Goal: Use online tool/utility: Utilize a website feature to perform a specific function

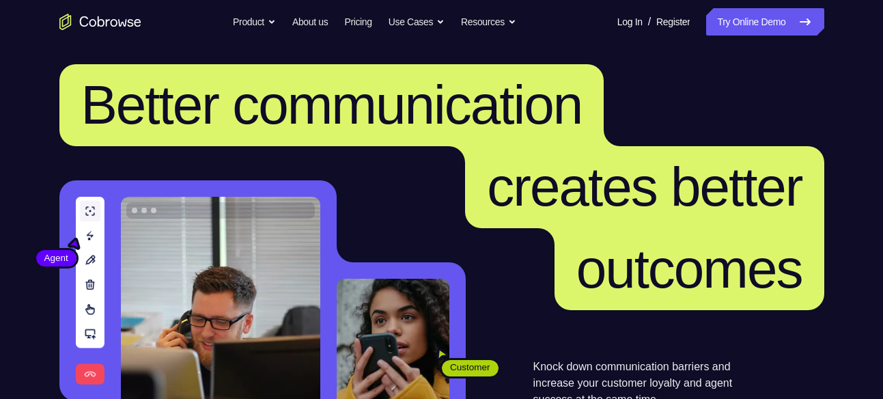
scroll to position [6, 0]
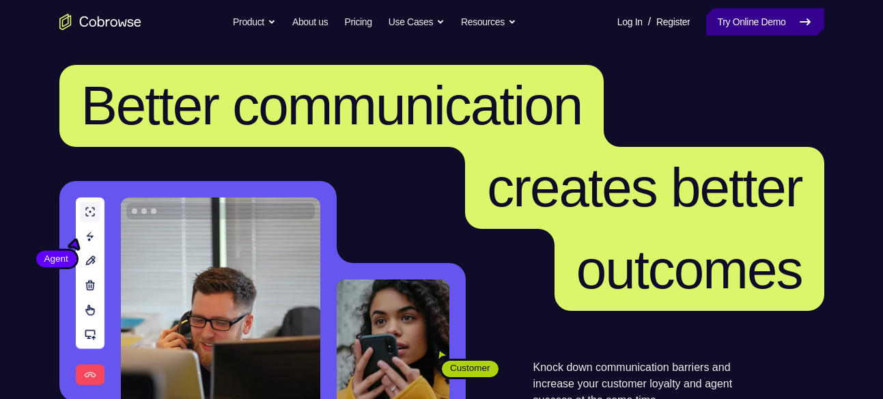
click at [725, 22] on link "Try Online Demo" at bounding box center [764, 21] width 117 height 27
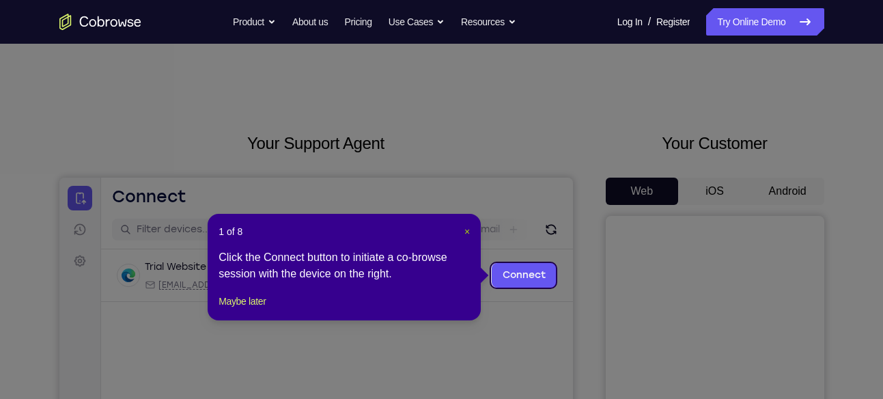
click at [469, 229] on span "×" at bounding box center [466, 231] width 5 height 11
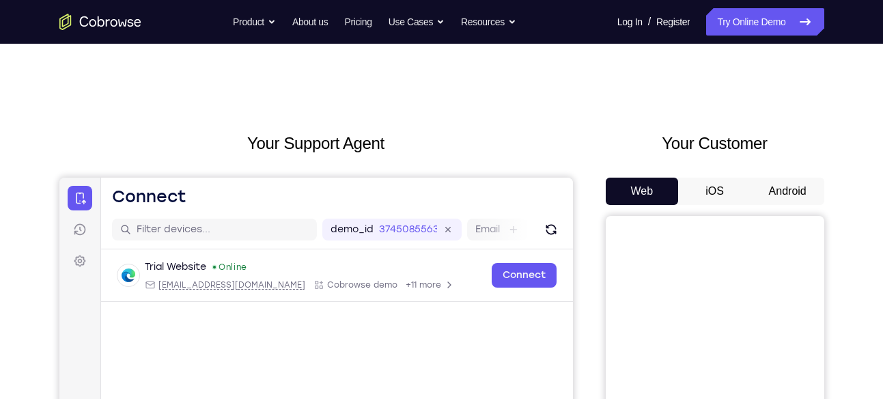
click at [785, 191] on button "Android" at bounding box center [787, 191] width 73 height 27
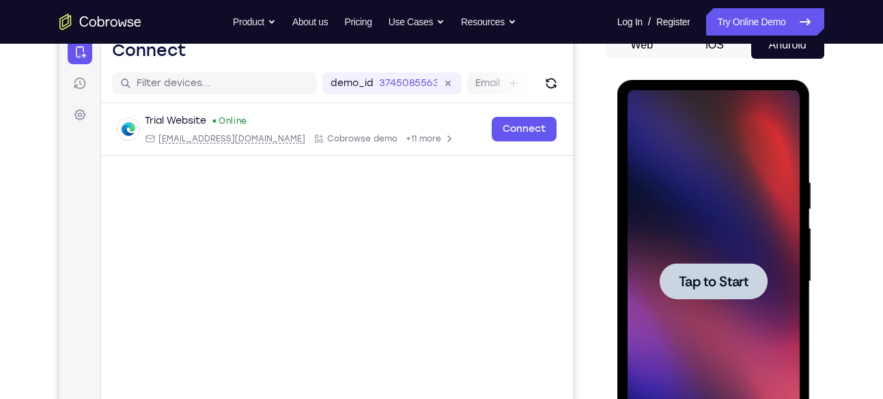
click at [715, 275] on span "Tap to Start" at bounding box center [714, 282] width 70 height 14
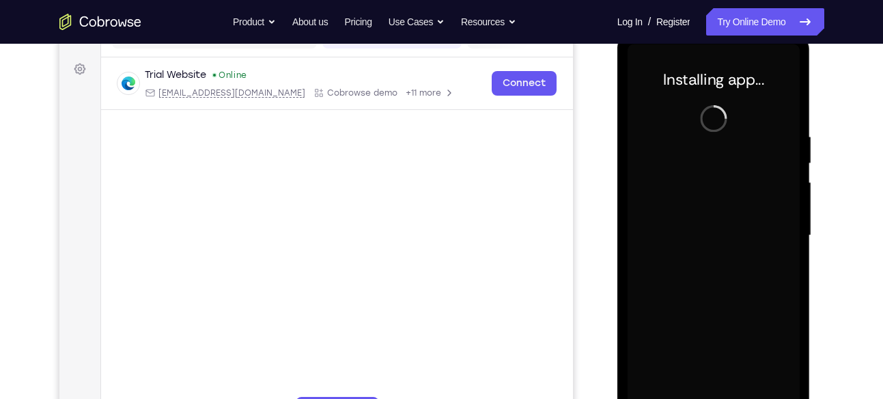
scroll to position [191, 0]
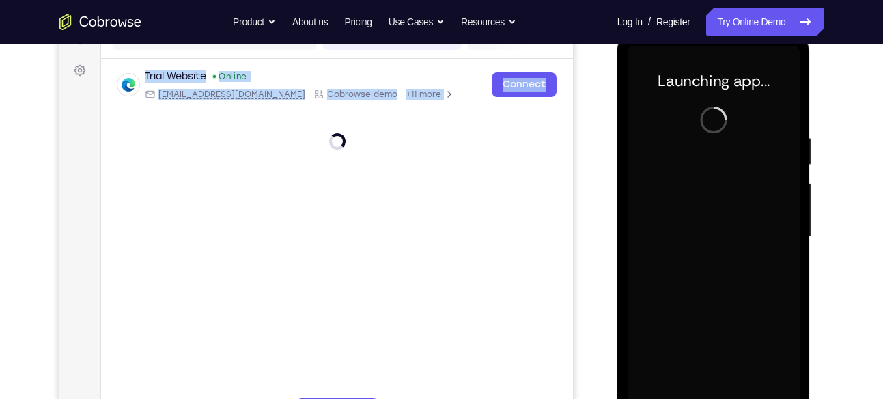
drag, startPoint x: 537, startPoint y: 331, endPoint x: 395, endPoint y: 180, distance: 207.3
click at [395, 180] on main "demo_id 3745085563 3745085563 Email User ID Device ID Device name 6-digit code …" at bounding box center [336, 249] width 472 height 458
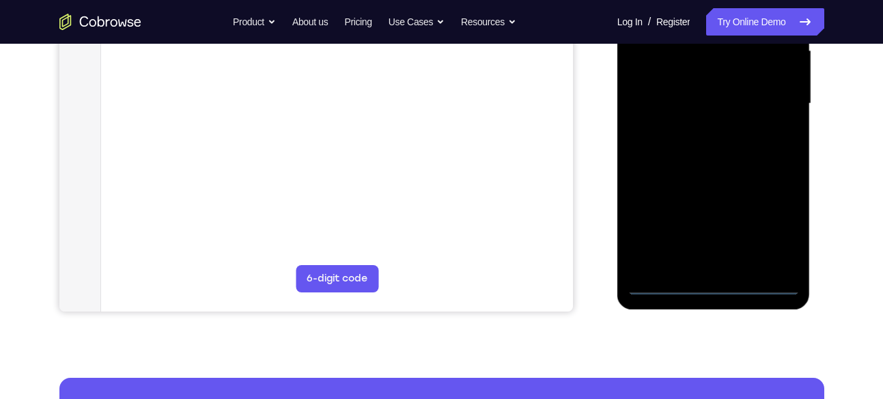
scroll to position [324, 0]
click at [718, 284] on div at bounding box center [714, 103] width 172 height 382
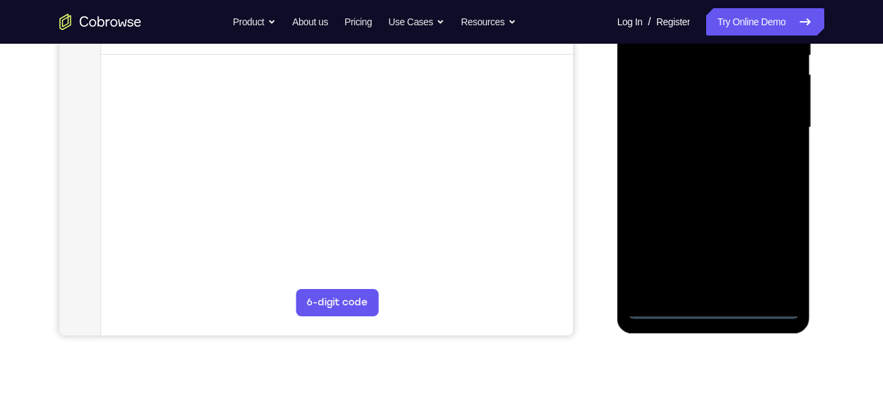
click at [774, 249] on div at bounding box center [714, 127] width 172 height 382
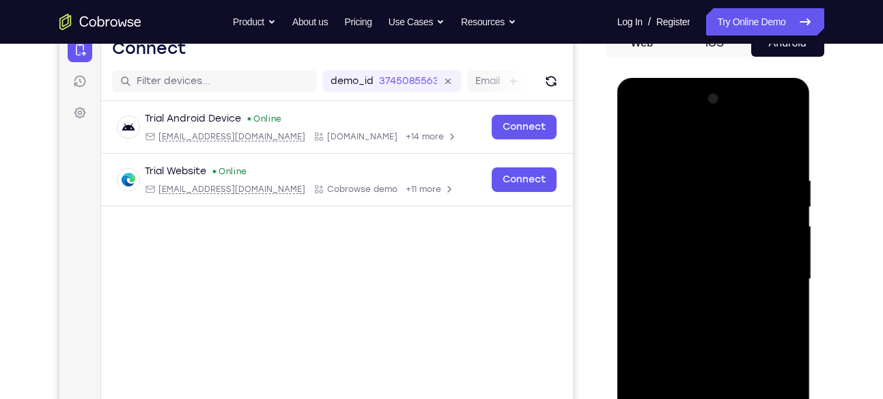
scroll to position [146, 0]
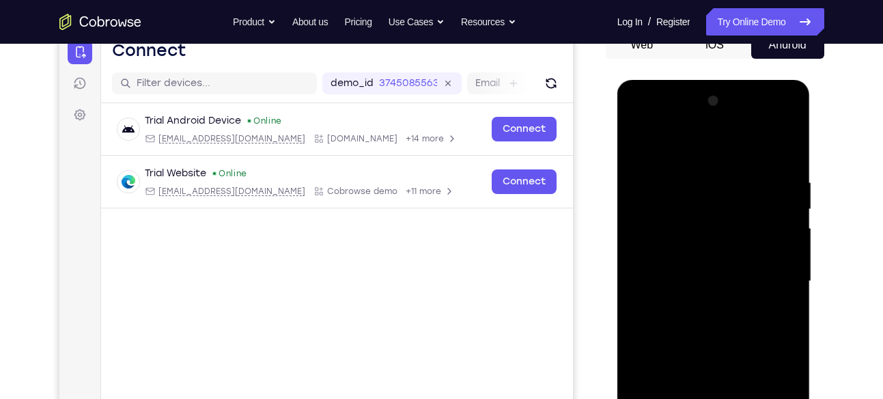
click at [700, 143] on div at bounding box center [714, 281] width 172 height 382
click at [772, 275] on div at bounding box center [714, 281] width 172 height 382
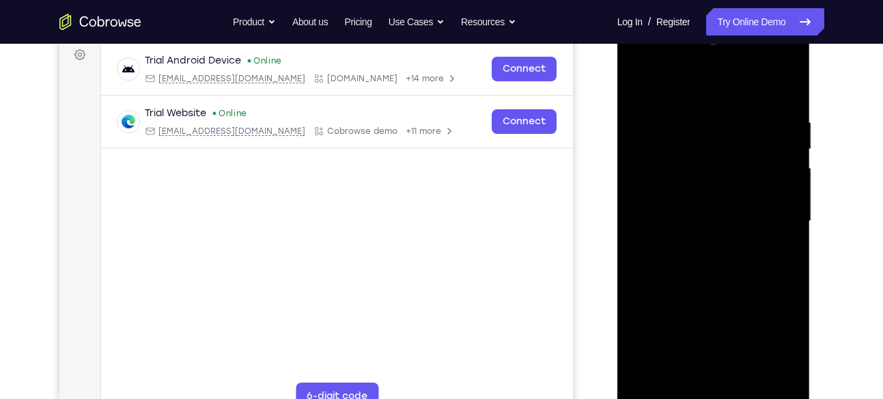
scroll to position [207, 0]
click at [709, 216] on div at bounding box center [714, 220] width 172 height 382
click at [703, 226] on div at bounding box center [714, 220] width 172 height 382
click at [647, 379] on div at bounding box center [714, 220] width 172 height 382
click at [700, 240] on div at bounding box center [714, 220] width 172 height 382
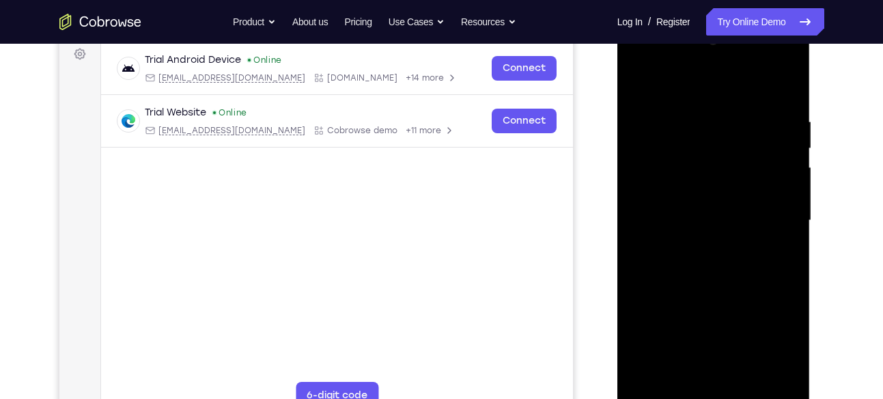
click at [711, 287] on div at bounding box center [714, 220] width 172 height 382
click at [689, 154] on div at bounding box center [714, 220] width 172 height 382
click at [725, 184] on div at bounding box center [714, 220] width 172 height 382
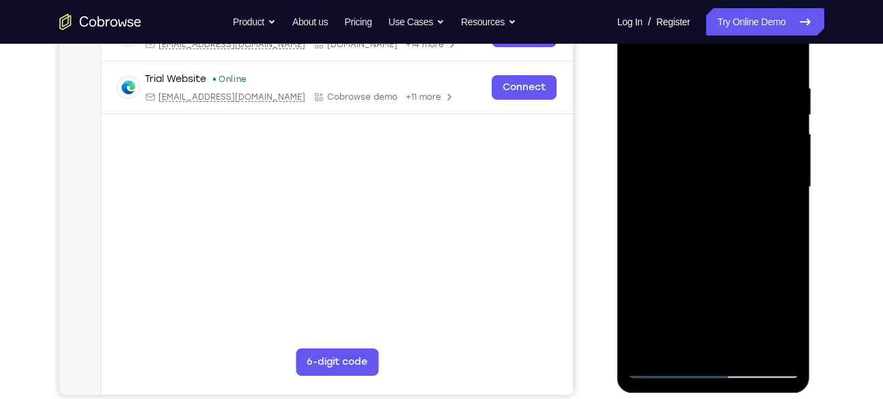
scroll to position [231, 0]
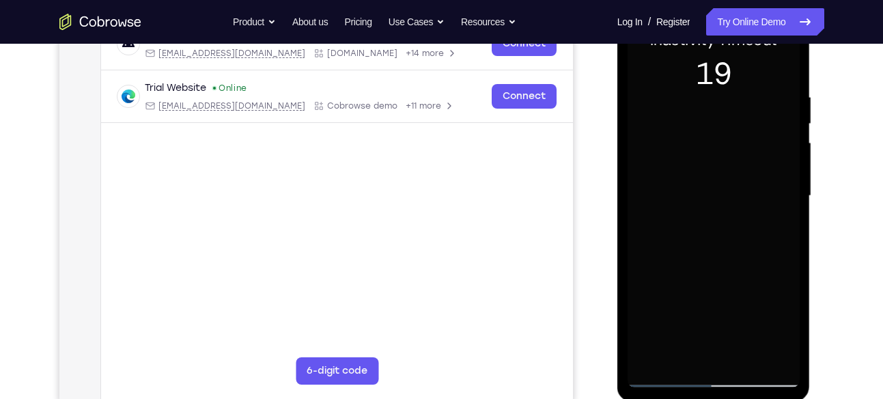
click at [593, 242] on div "Your Support Agent Your Customer Web iOS Android" at bounding box center [441, 152] width 765 height 505
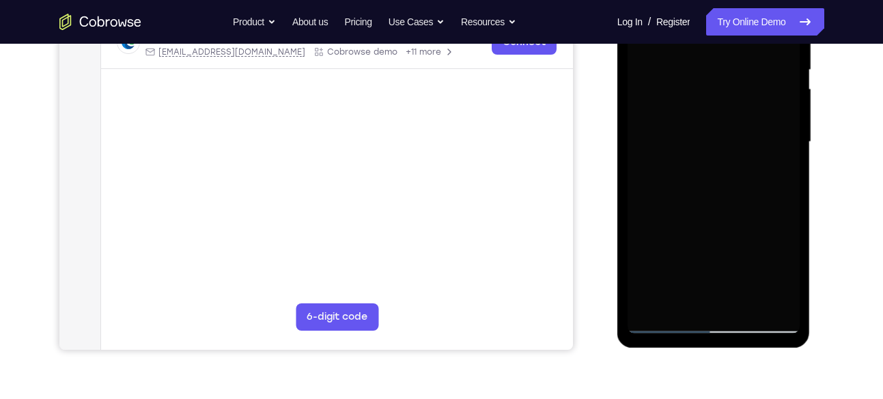
scroll to position [286, 0]
click at [721, 234] on div at bounding box center [714, 141] width 172 height 382
click at [684, 169] on div at bounding box center [714, 141] width 172 height 382
click at [703, 212] on div at bounding box center [714, 141] width 172 height 382
click at [720, 180] on div at bounding box center [714, 141] width 172 height 382
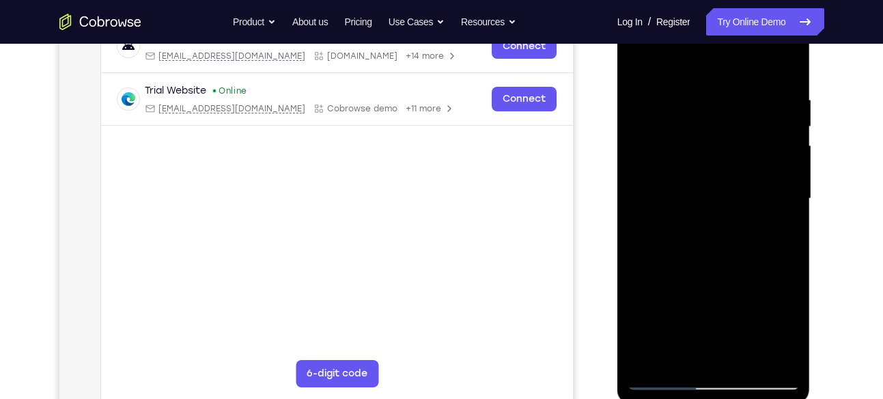
scroll to position [217, 0]
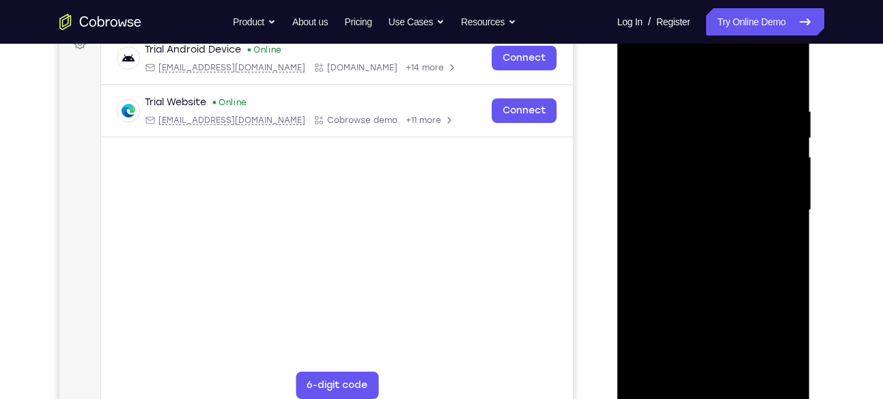
click at [785, 92] on div at bounding box center [714, 210] width 172 height 382
click at [787, 68] on div at bounding box center [714, 210] width 172 height 382
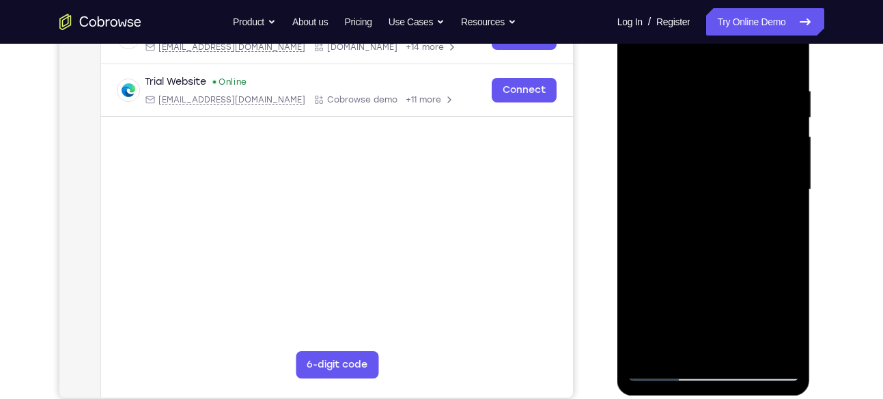
scroll to position [163, 0]
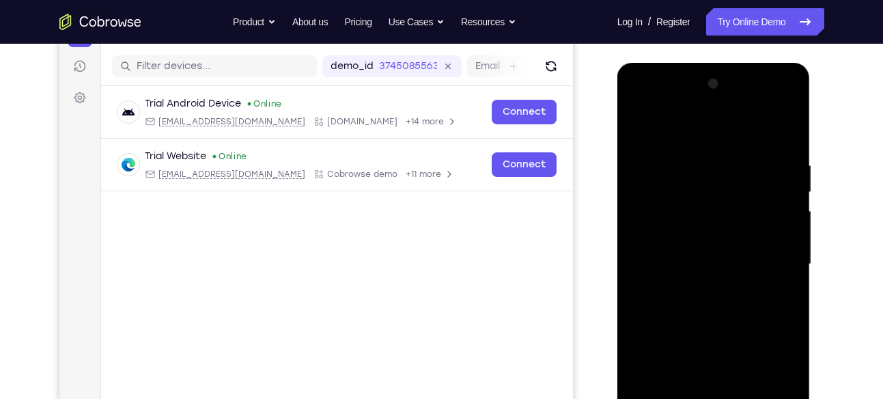
click at [755, 152] on div at bounding box center [714, 264] width 172 height 382
click at [740, 144] on div at bounding box center [714, 264] width 172 height 382
click at [772, 150] on div at bounding box center [714, 264] width 172 height 382
click at [645, 124] on div at bounding box center [714, 264] width 172 height 382
click at [645, 126] on div at bounding box center [714, 264] width 172 height 382
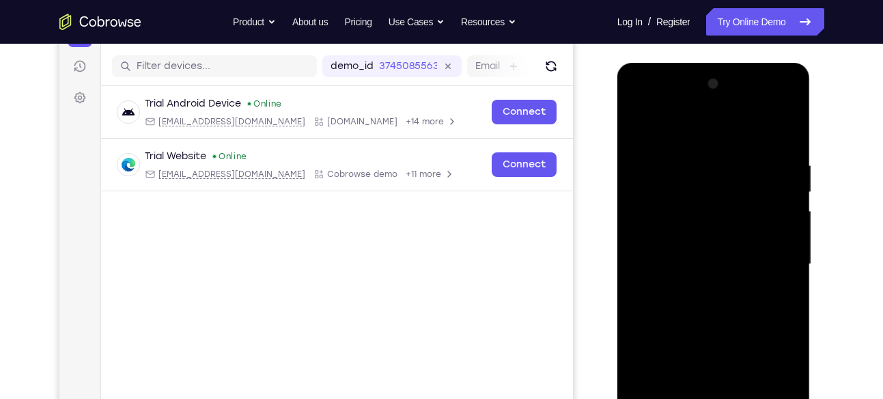
click at [699, 156] on div at bounding box center [714, 264] width 172 height 382
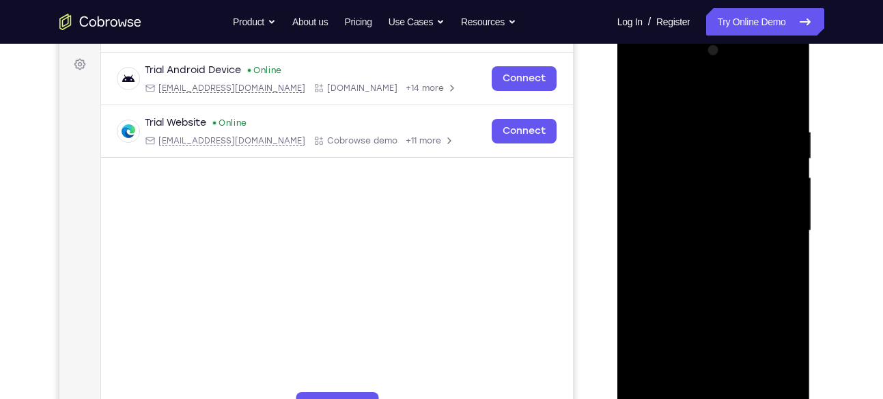
scroll to position [197, 0]
click at [781, 98] on div at bounding box center [714, 230] width 172 height 382
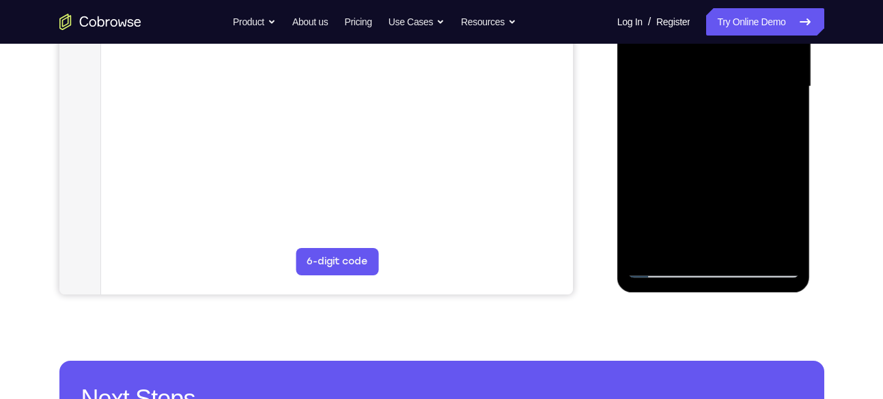
scroll to position [343, 0]
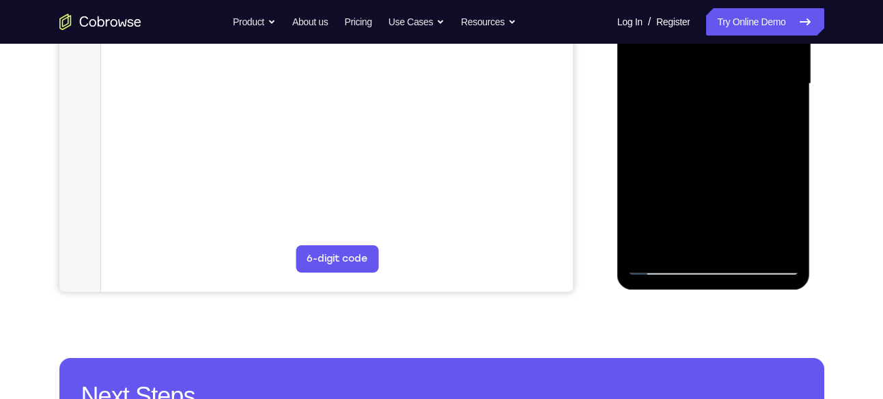
click at [750, 244] on div at bounding box center [714, 84] width 172 height 382
click at [722, 152] on div at bounding box center [714, 84] width 172 height 382
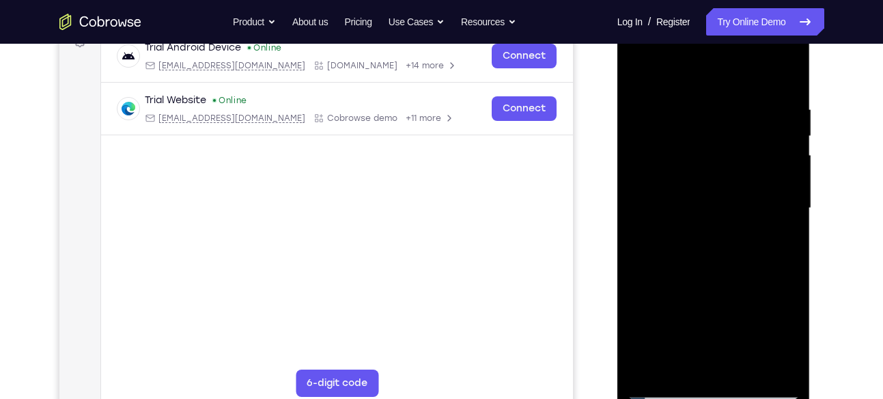
scroll to position [219, 0]
click at [703, 191] on div at bounding box center [714, 209] width 172 height 382
click at [639, 72] on div at bounding box center [714, 209] width 172 height 382
click at [710, 211] on div at bounding box center [714, 209] width 172 height 382
click at [636, 74] on div at bounding box center [714, 209] width 172 height 382
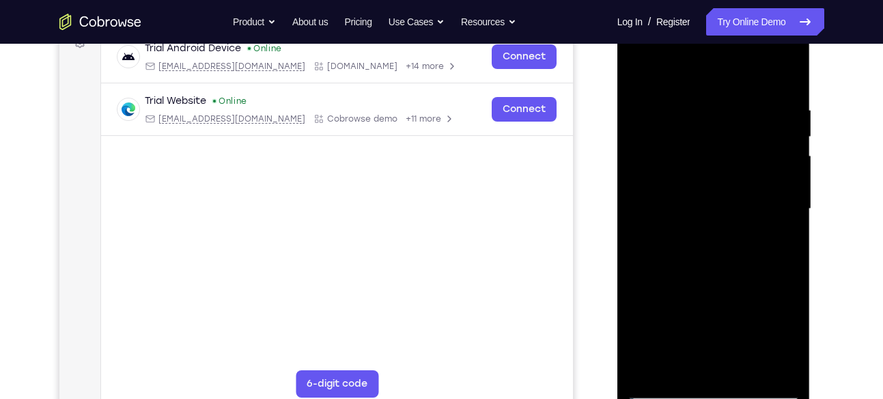
click at [709, 250] on div at bounding box center [714, 209] width 172 height 382
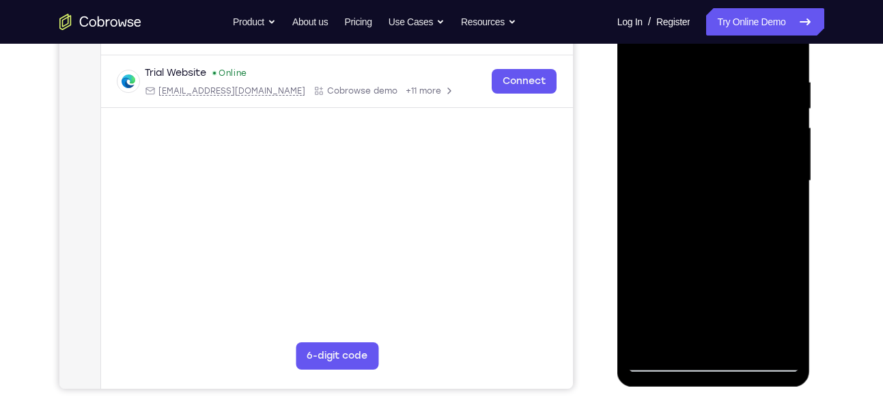
scroll to position [238, 0]
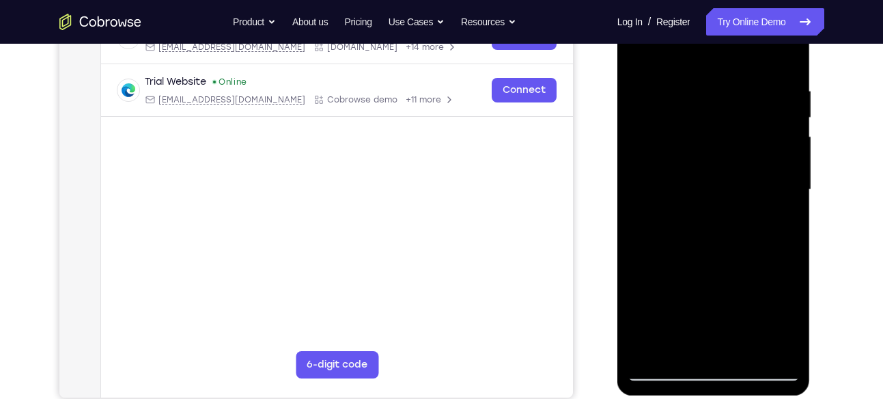
click at [639, 55] on div at bounding box center [714, 190] width 172 height 382
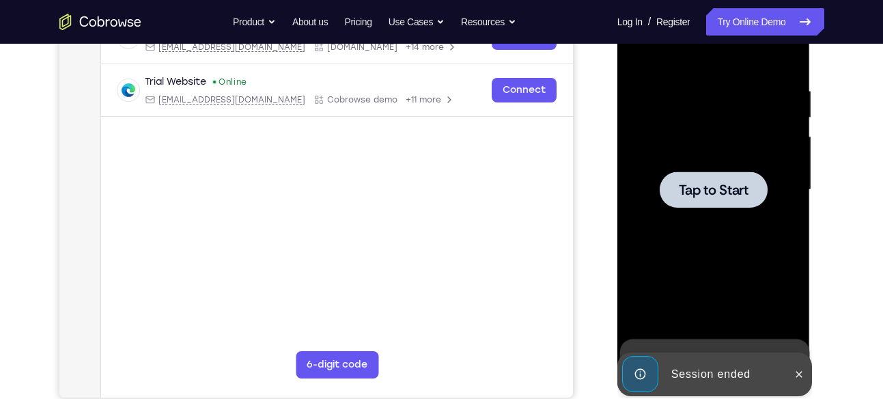
click at [699, 201] on div at bounding box center [714, 189] width 108 height 36
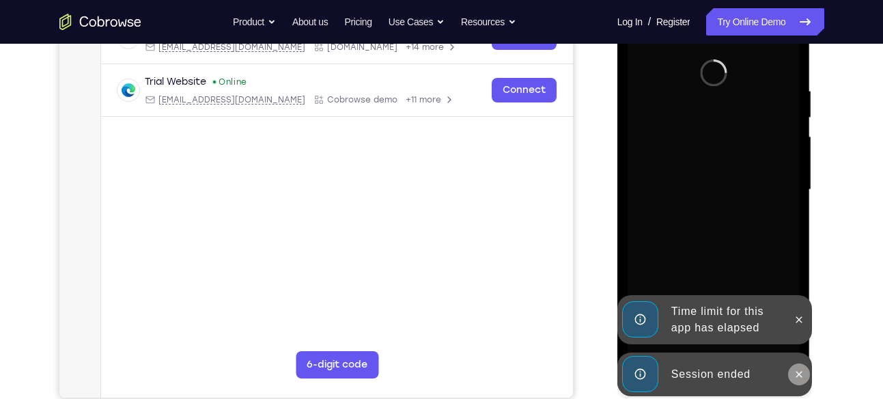
click at [798, 374] on icon at bounding box center [798, 374] width 11 height 11
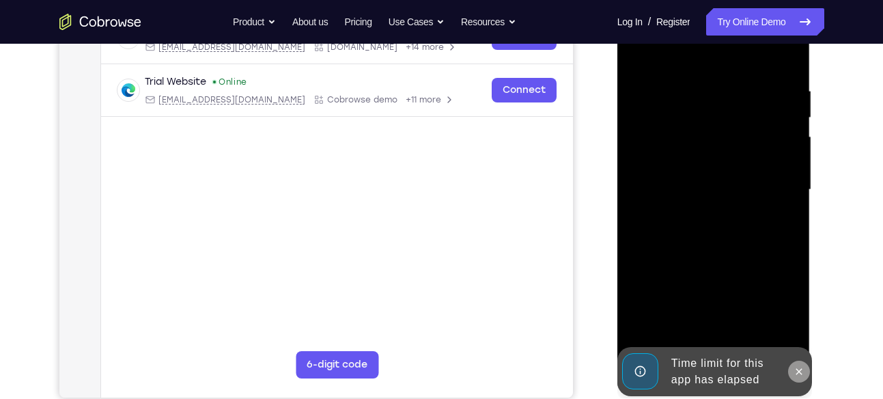
click at [796, 320] on div "Online web based iOS Simulators and Android Emulators. Run iPhone, iPad, Mobile…" at bounding box center [714, 193] width 195 height 410
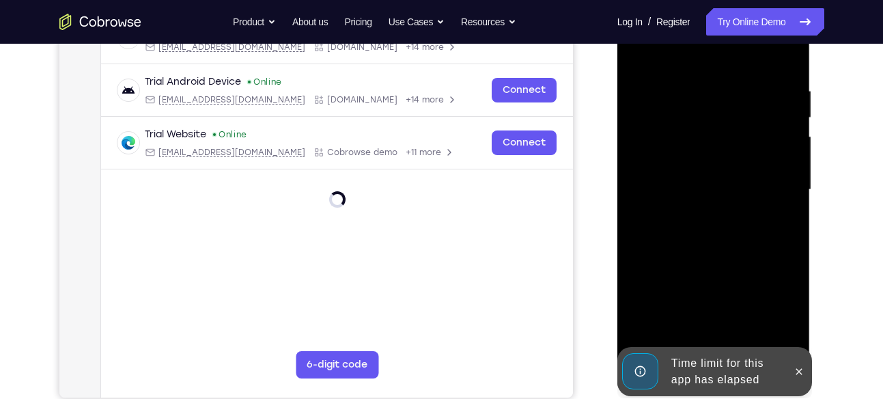
click at [799, 358] on div at bounding box center [799, 371] width 22 height 49
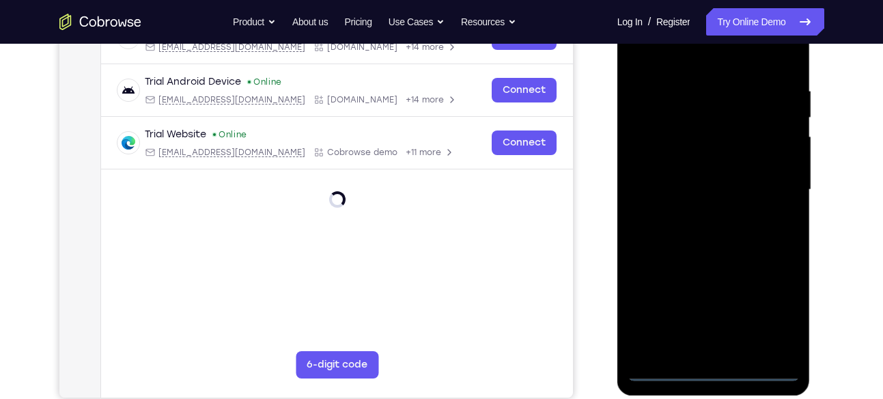
click at [714, 368] on div at bounding box center [714, 190] width 172 height 382
click at [775, 310] on div at bounding box center [714, 190] width 172 height 382
click at [692, 61] on div at bounding box center [714, 190] width 172 height 382
click at [776, 177] on div at bounding box center [714, 190] width 172 height 382
click at [696, 214] on div at bounding box center [714, 190] width 172 height 382
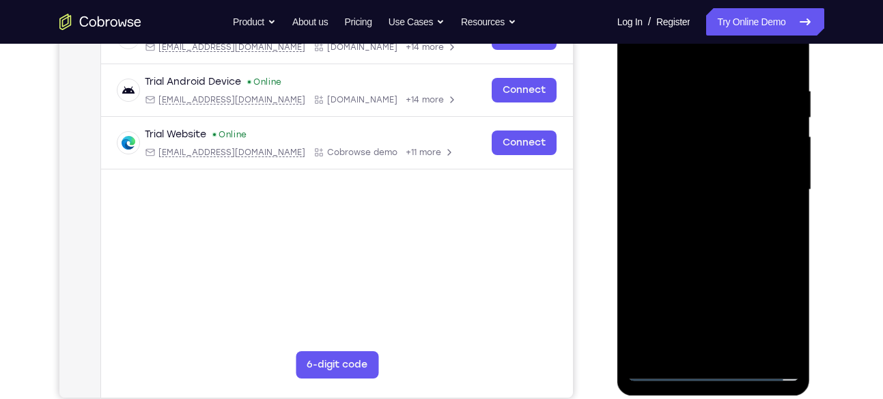
click at [710, 255] on div at bounding box center [714, 190] width 172 height 382
click at [691, 125] on div at bounding box center [714, 190] width 172 height 382
click at [712, 152] on div at bounding box center [714, 190] width 172 height 382
click at [785, 62] on div at bounding box center [714, 190] width 172 height 382
click at [785, 51] on div at bounding box center [714, 190] width 172 height 382
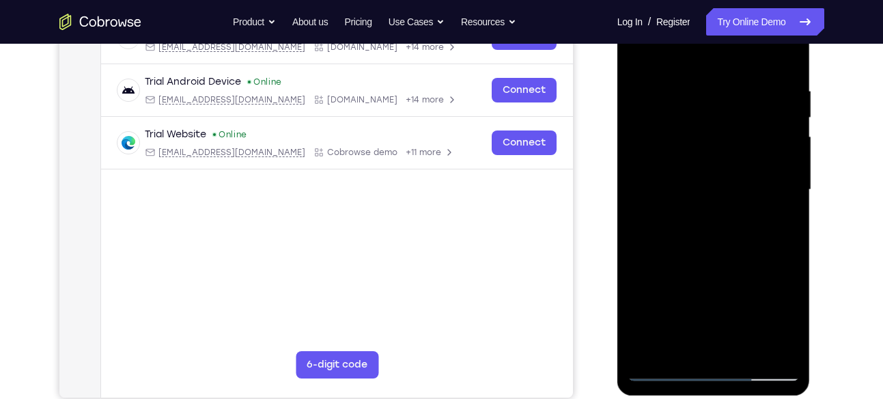
click at [746, 347] on div at bounding box center [714, 190] width 172 height 382
click at [710, 262] on div at bounding box center [714, 190] width 172 height 382
click at [694, 257] on div at bounding box center [714, 190] width 172 height 382
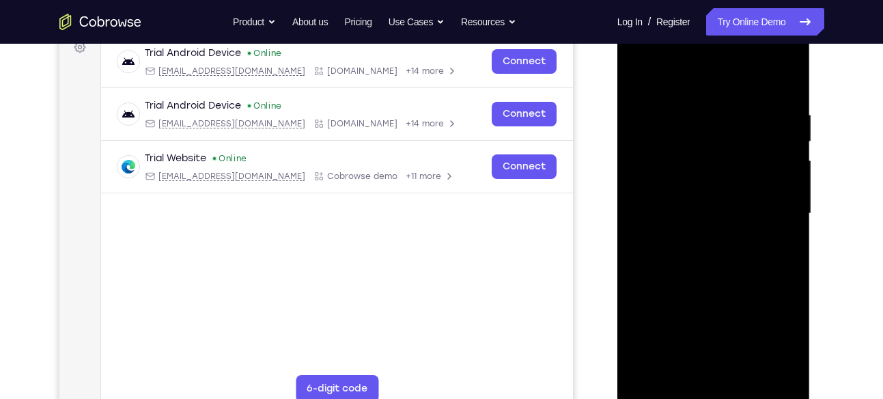
scroll to position [193, 0]
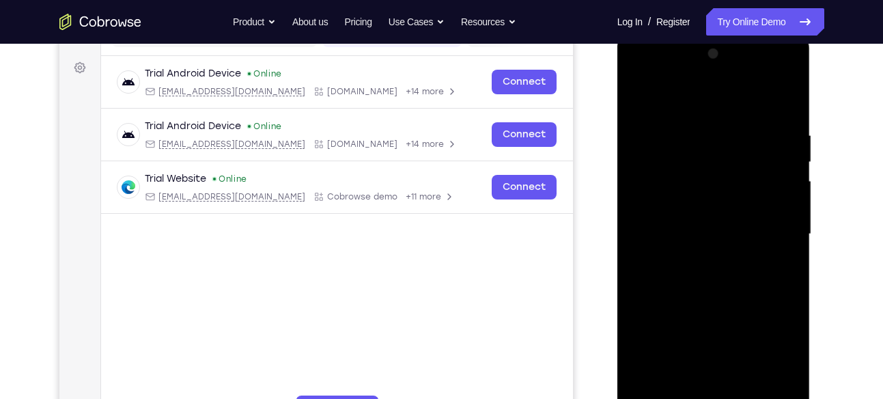
click at [643, 89] on div at bounding box center [714, 234] width 172 height 382
click at [699, 244] on div at bounding box center [714, 234] width 172 height 382
click at [773, 266] on div at bounding box center [714, 234] width 172 height 382
click at [664, 174] on div at bounding box center [714, 234] width 172 height 382
click at [787, 99] on div at bounding box center [714, 234] width 172 height 382
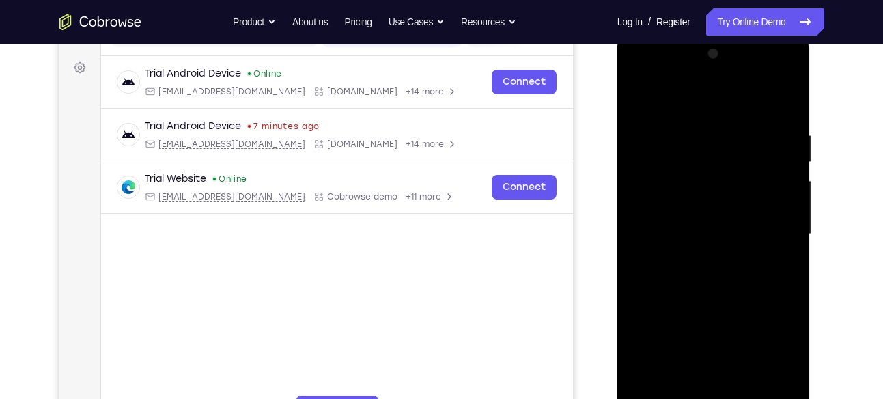
click at [790, 57] on div at bounding box center [714, 234] width 172 height 382
click at [635, 96] on div at bounding box center [714, 234] width 172 height 382
click at [688, 116] on div at bounding box center [714, 234] width 172 height 382
click at [701, 145] on div at bounding box center [714, 234] width 172 height 382
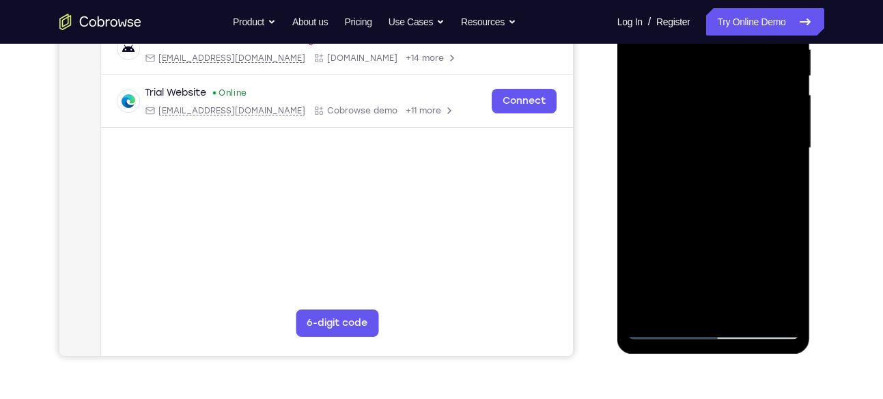
scroll to position [202, 0]
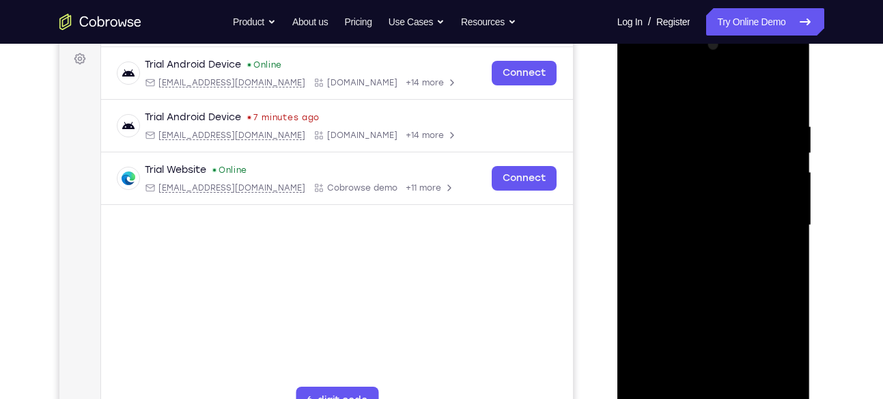
click at [638, 91] on div at bounding box center [714, 225] width 172 height 382
click at [636, 83] on div at bounding box center [714, 225] width 172 height 382
click at [682, 389] on div at bounding box center [714, 225] width 172 height 382
click at [677, 86] on div at bounding box center [714, 225] width 172 height 382
click at [682, 114] on div at bounding box center [714, 225] width 172 height 382
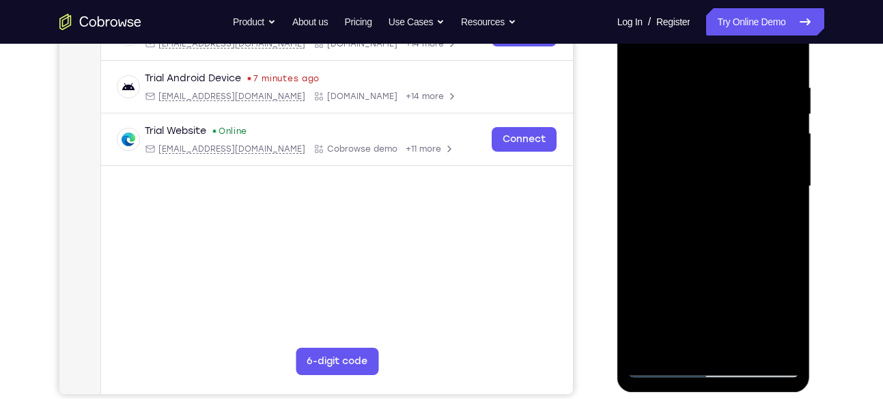
scroll to position [240, 0]
click at [708, 94] on div at bounding box center [714, 187] width 172 height 382
click at [793, 331] on div at bounding box center [714, 187] width 172 height 382
click at [798, 130] on div at bounding box center [714, 187] width 172 height 382
drag, startPoint x: 798, startPoint y: 130, endPoint x: 800, endPoint y: 101, distance: 29.4
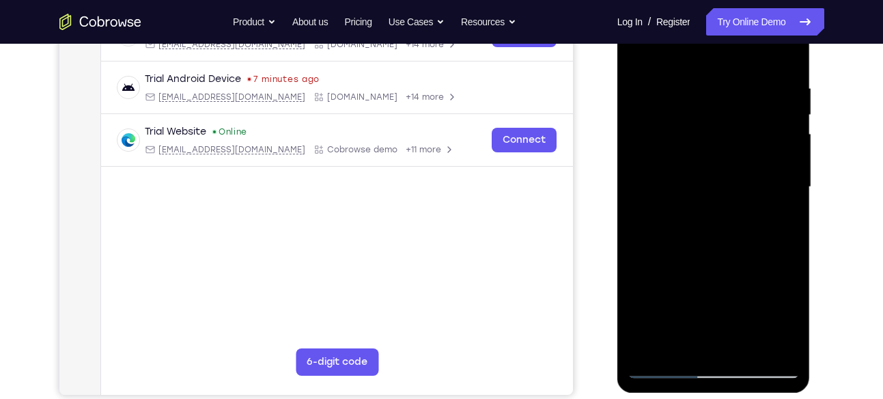
click at [800, 101] on div at bounding box center [713, 189] width 193 height 407
drag, startPoint x: 798, startPoint y: 128, endPoint x: 788, endPoint y: 27, distance: 101.5
click at [788, 27] on div at bounding box center [714, 187] width 172 height 382
drag, startPoint x: 799, startPoint y: 175, endPoint x: 788, endPoint y: 115, distance: 61.1
click at [788, 115] on div at bounding box center [714, 187] width 172 height 382
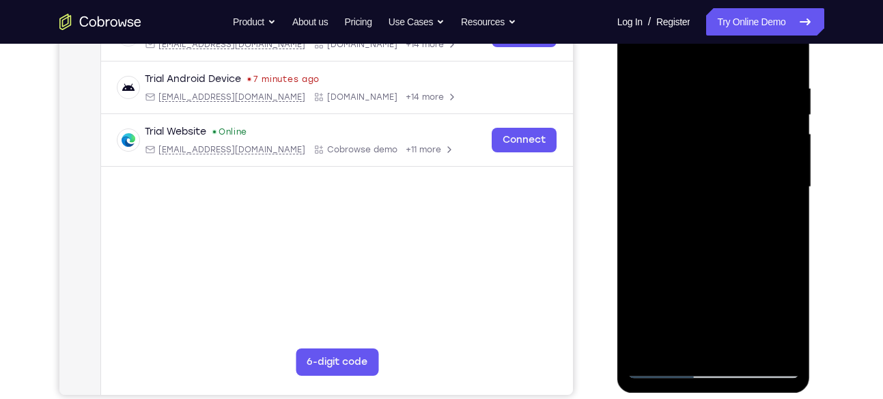
drag, startPoint x: 799, startPoint y: 199, endPoint x: 796, endPoint y: 126, distance: 73.8
click at [796, 126] on div at bounding box center [714, 187] width 172 height 382
drag, startPoint x: 798, startPoint y: 164, endPoint x: 794, endPoint y: 122, distance: 41.8
click at [794, 122] on div at bounding box center [714, 187] width 172 height 382
drag, startPoint x: 794, startPoint y: 122, endPoint x: 782, endPoint y: 26, distance: 97.1
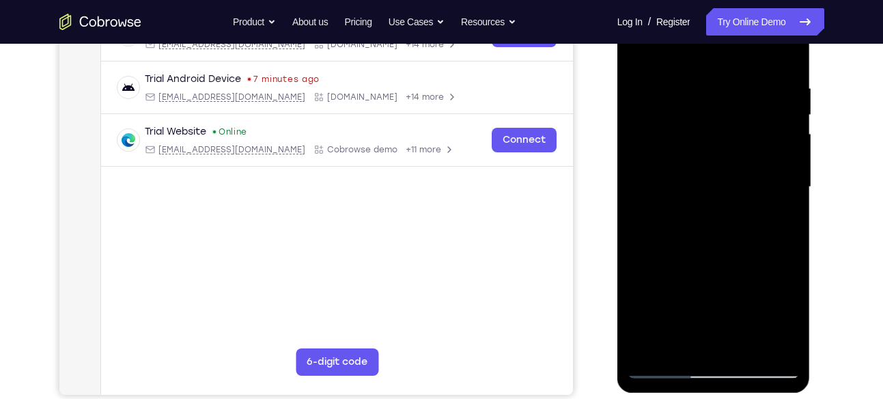
click at [782, 26] on div at bounding box center [714, 187] width 172 height 382
drag, startPoint x: 797, startPoint y: 192, endPoint x: 791, endPoint y: 127, distance: 65.1
click at [791, 127] on div at bounding box center [714, 187] width 172 height 382
drag, startPoint x: 791, startPoint y: 127, endPoint x: 1396, endPoint y: -6, distance: 618.8
click at [778, 8] on div at bounding box center [714, 187] width 172 height 382
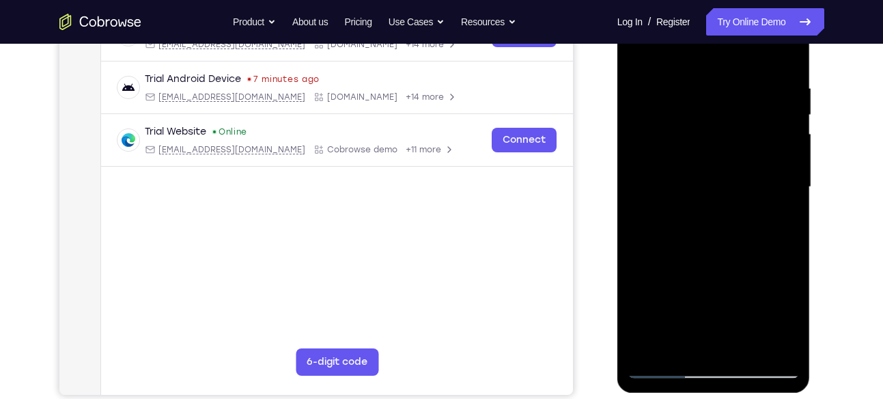
drag, startPoint x: 797, startPoint y: 212, endPoint x: 785, endPoint y: 117, distance: 96.3
click at [785, 117] on div at bounding box center [714, 187] width 172 height 382
click at [801, 231] on div at bounding box center [713, 189] width 193 height 407
drag, startPoint x: 798, startPoint y: 251, endPoint x: 796, endPoint y: 221, distance: 30.1
click at [796, 221] on div at bounding box center [714, 187] width 172 height 382
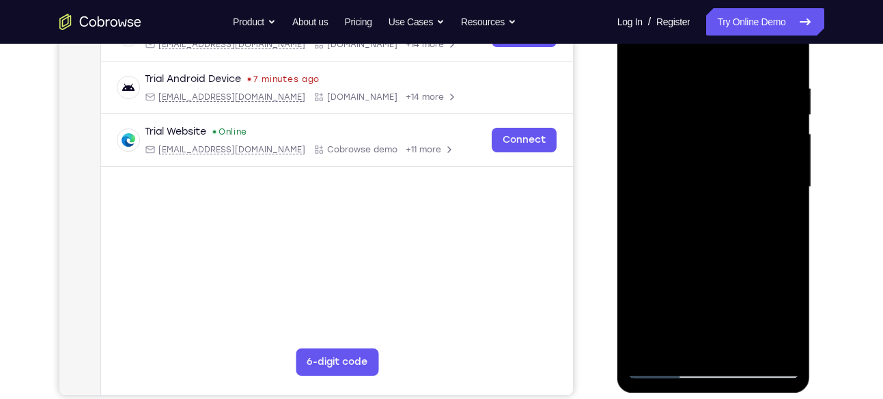
drag, startPoint x: 796, startPoint y: 221, endPoint x: 788, endPoint y: 44, distance: 177.0
click at [788, 44] on div at bounding box center [714, 187] width 172 height 382
drag, startPoint x: 798, startPoint y: 252, endPoint x: 789, endPoint y: 99, distance: 153.2
click at [789, 99] on div at bounding box center [714, 187] width 172 height 382
click at [644, 44] on div at bounding box center [714, 187] width 172 height 382
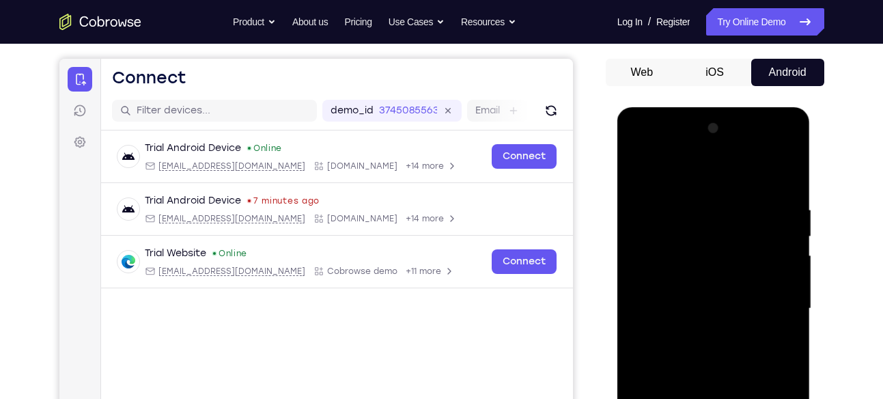
scroll to position [116, 0]
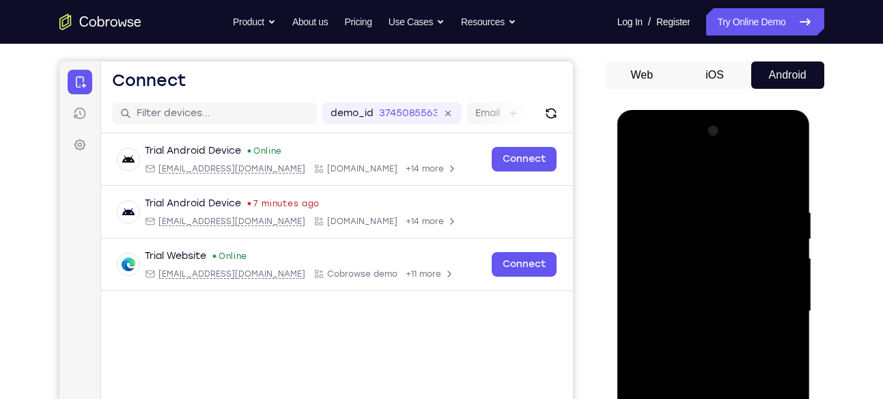
click at [718, 182] on div at bounding box center [714, 311] width 172 height 382
click at [694, 184] on div at bounding box center [714, 311] width 172 height 382
drag, startPoint x: 798, startPoint y: 214, endPoint x: 795, endPoint y: 163, distance: 52.0
click at [795, 163] on div at bounding box center [714, 311] width 172 height 382
drag, startPoint x: 796, startPoint y: 272, endPoint x: 791, endPoint y: 167, distance: 105.2
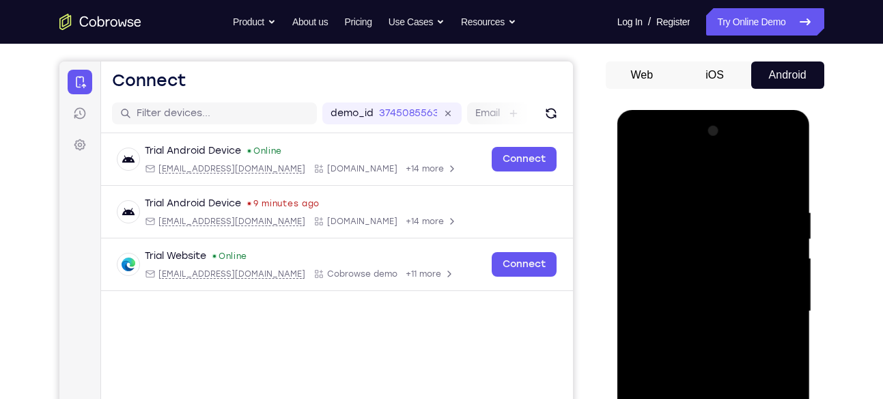
click at [791, 167] on div at bounding box center [714, 311] width 172 height 382
drag, startPoint x: 798, startPoint y: 224, endPoint x: 802, endPoint y: 146, distance: 78.0
click at [802, 146] on div at bounding box center [713, 313] width 193 height 407
click at [636, 173] on div at bounding box center [714, 311] width 172 height 382
click at [766, 170] on div at bounding box center [714, 311] width 172 height 382
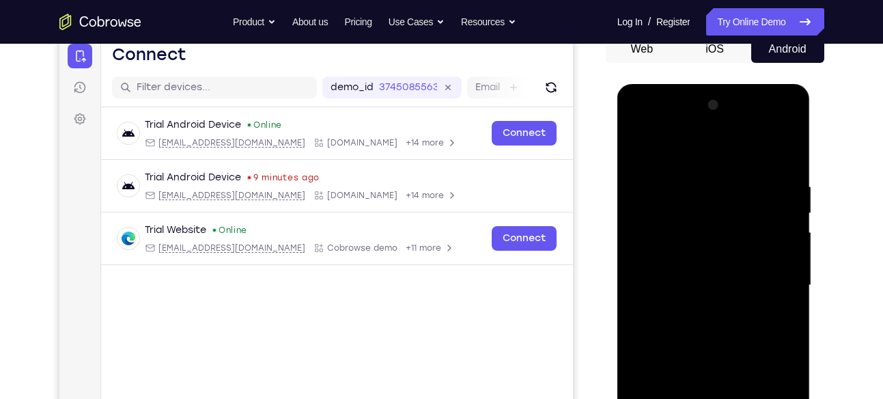
scroll to position [133, 0]
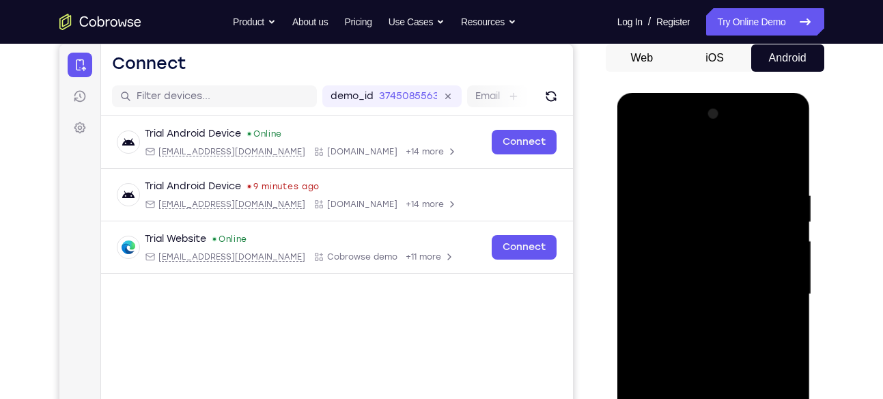
click at [784, 158] on div at bounding box center [714, 294] width 172 height 382
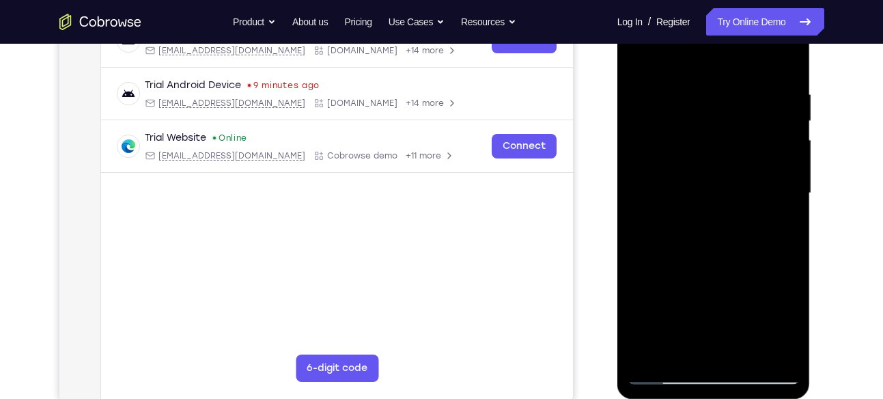
scroll to position [235, 0]
drag, startPoint x: 797, startPoint y: 169, endPoint x: 766, endPoint y: 24, distance: 148.0
click at [766, 24] on div at bounding box center [714, 192] width 172 height 382
click at [646, 353] on div at bounding box center [714, 192] width 172 height 382
click at [777, 352] on div at bounding box center [714, 192] width 172 height 382
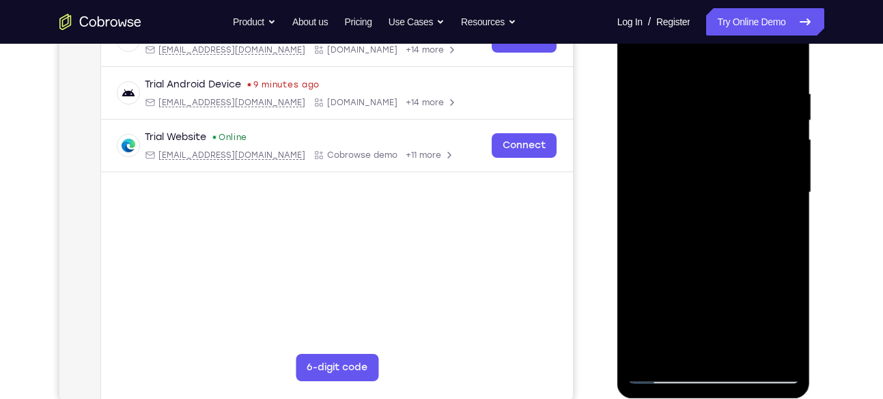
click at [653, 350] on div at bounding box center [714, 192] width 172 height 382
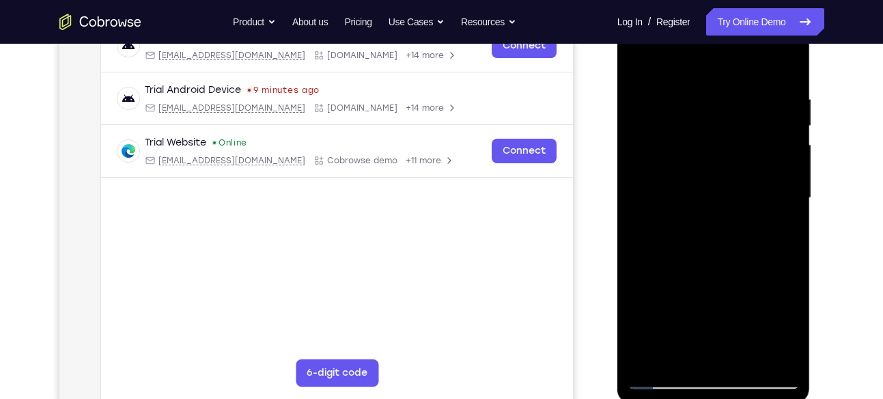
scroll to position [229, 0]
drag, startPoint x: 795, startPoint y: 183, endPoint x: 772, endPoint y: 76, distance: 108.9
click at [772, 76] on div at bounding box center [714, 199] width 172 height 382
drag, startPoint x: 793, startPoint y: 140, endPoint x: 767, endPoint y: -9, distance: 151.2
click at [767, 0] on html "Online web based iOS Simulators and Android Emulators. Run iPhone, iPad, Mobile…" at bounding box center [714, 202] width 195 height 410
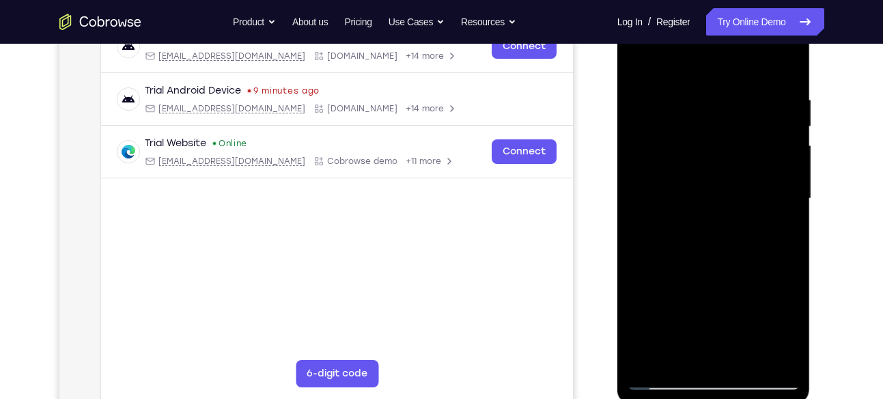
drag, startPoint x: 797, startPoint y: 169, endPoint x: 775, endPoint y: 18, distance: 151.8
click at [775, 18] on div at bounding box center [714, 199] width 172 height 382
drag, startPoint x: 786, startPoint y: 181, endPoint x: 773, endPoint y: 25, distance: 156.9
click at [773, 25] on div at bounding box center [714, 199] width 172 height 382
drag, startPoint x: 799, startPoint y: 209, endPoint x: 794, endPoint y: 290, distance: 80.7
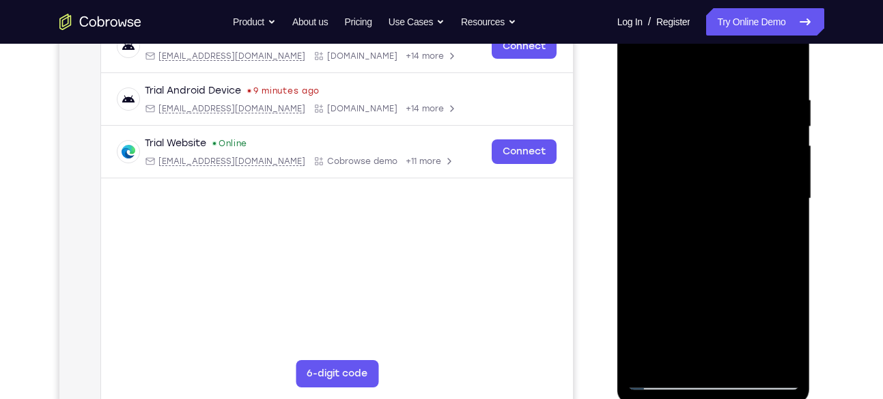
click at [794, 290] on div at bounding box center [714, 199] width 172 height 382
drag, startPoint x: 794, startPoint y: 210, endPoint x: 770, endPoint y: 86, distance: 126.6
click at [770, 86] on div at bounding box center [714, 199] width 172 height 382
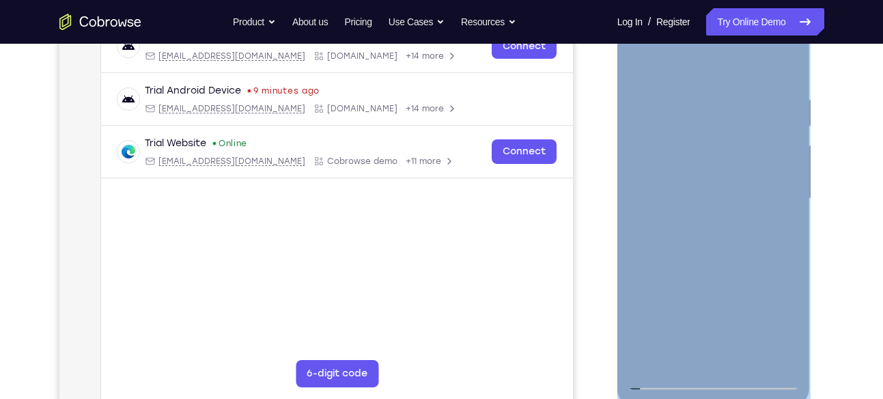
drag, startPoint x: 803, startPoint y: 229, endPoint x: 798, endPoint y: 241, distance: 12.8
click at [798, 241] on div at bounding box center [713, 200] width 193 height 407
click at [798, 241] on div at bounding box center [714, 199] width 172 height 382
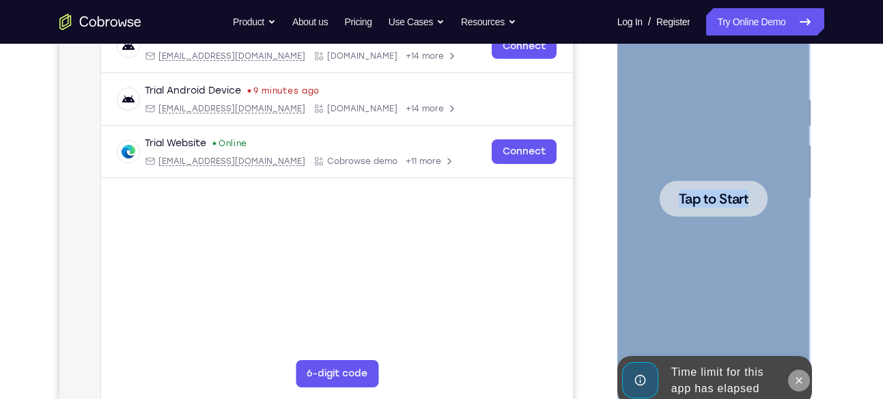
click at [797, 375] on icon at bounding box center [798, 380] width 11 height 11
